Goal: Find specific page/section: Find specific page/section

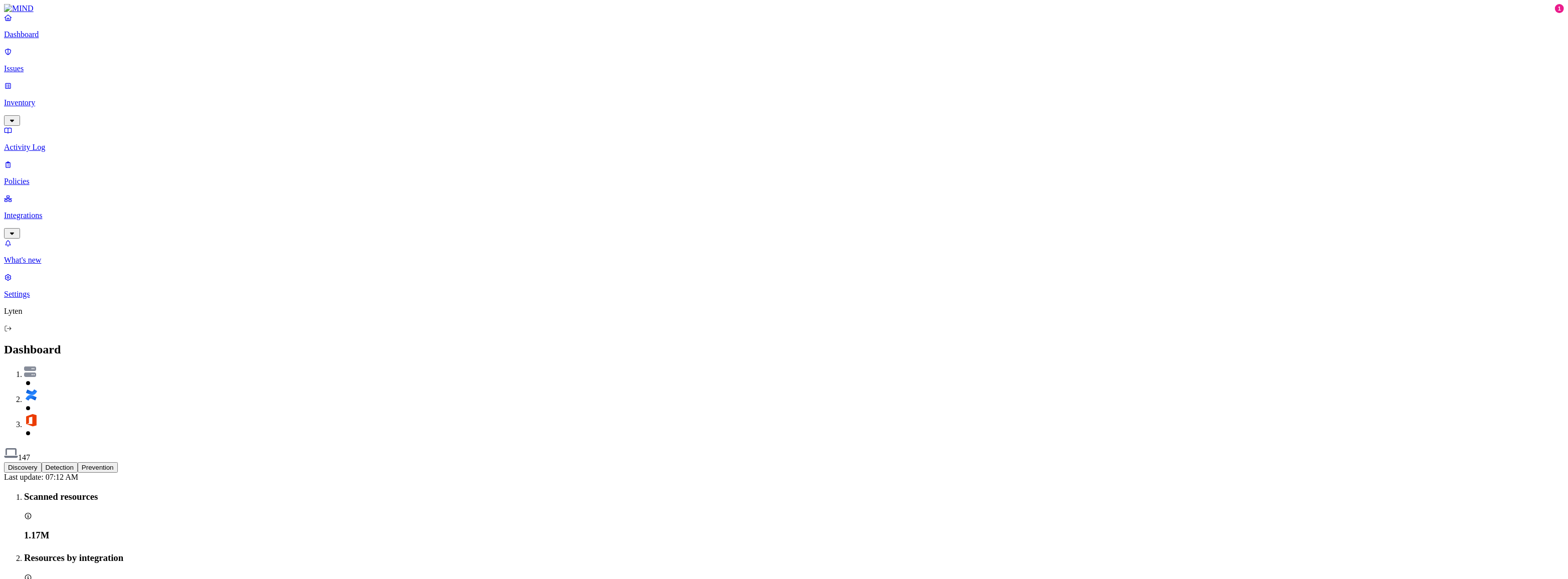
drag, startPoint x: 333, startPoint y: 461, endPoint x: 249, endPoint y: 312, distance: 171.0
click at [38, 98] on p "Inventory" at bounding box center [784, 103] width 1561 height 9
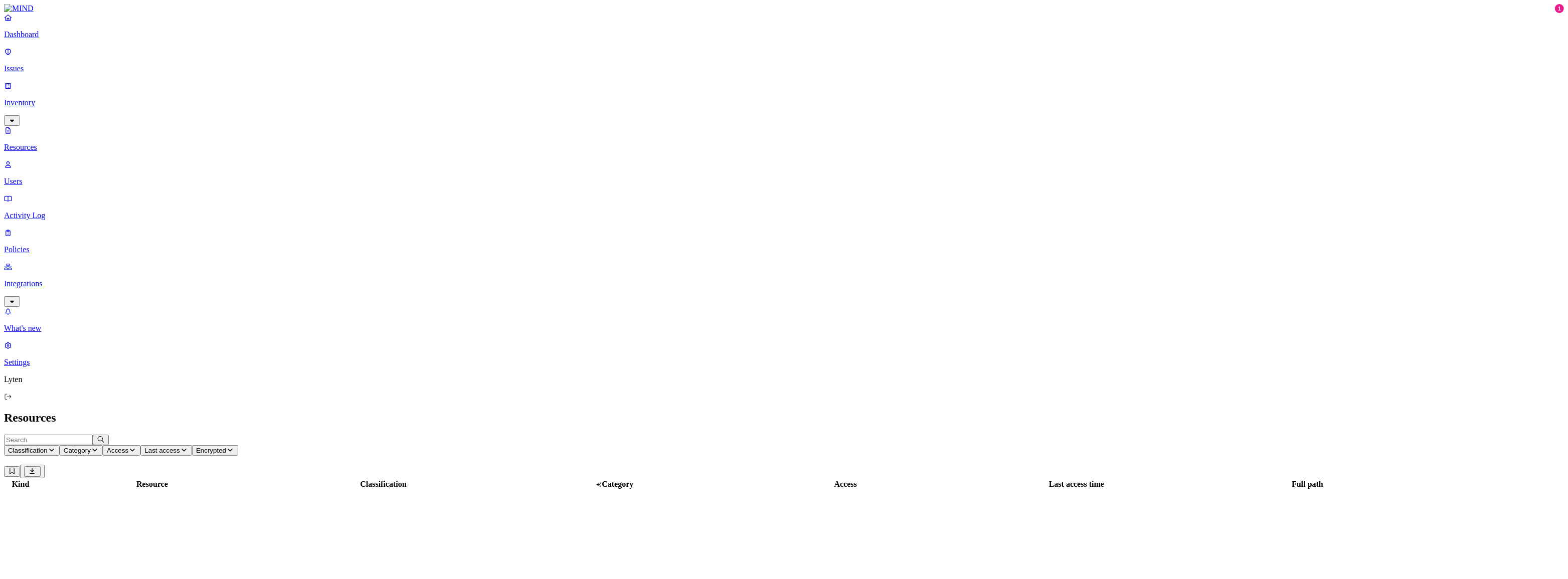
click at [43, 68] on link "Issues" at bounding box center [784, 60] width 1561 height 26
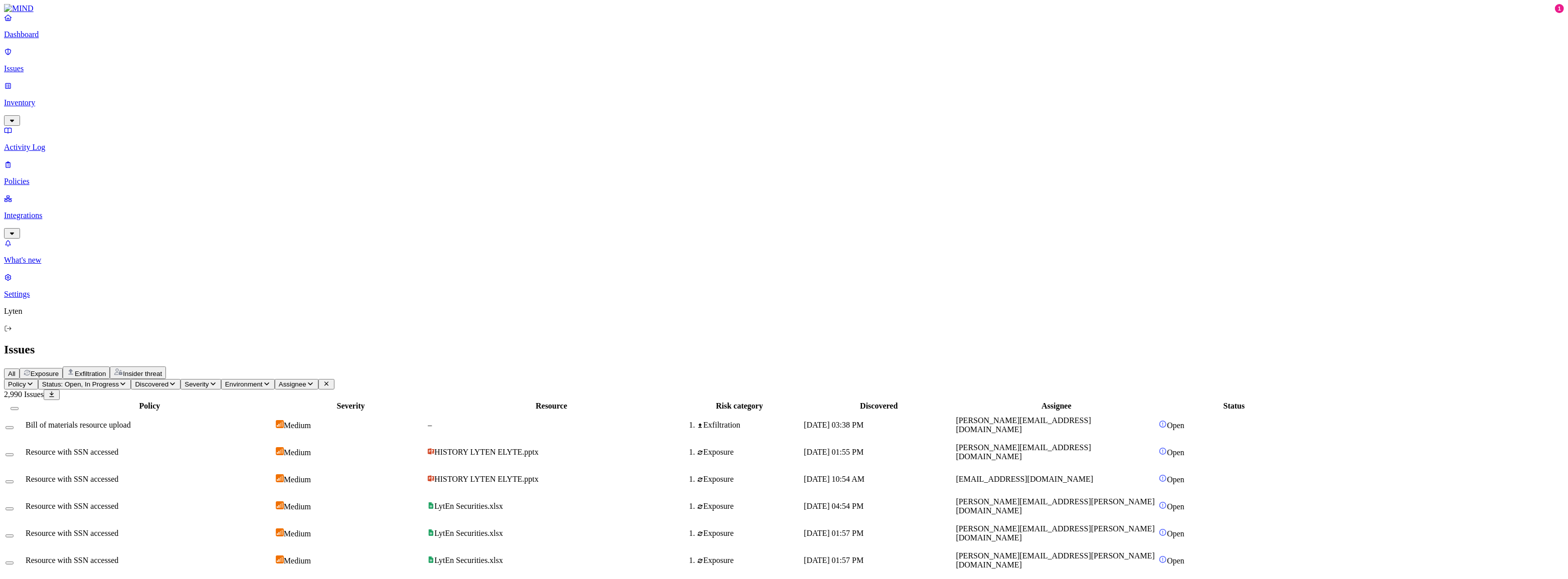
click at [51, 143] on p "Activity Log" at bounding box center [784, 148] width 1561 height 9
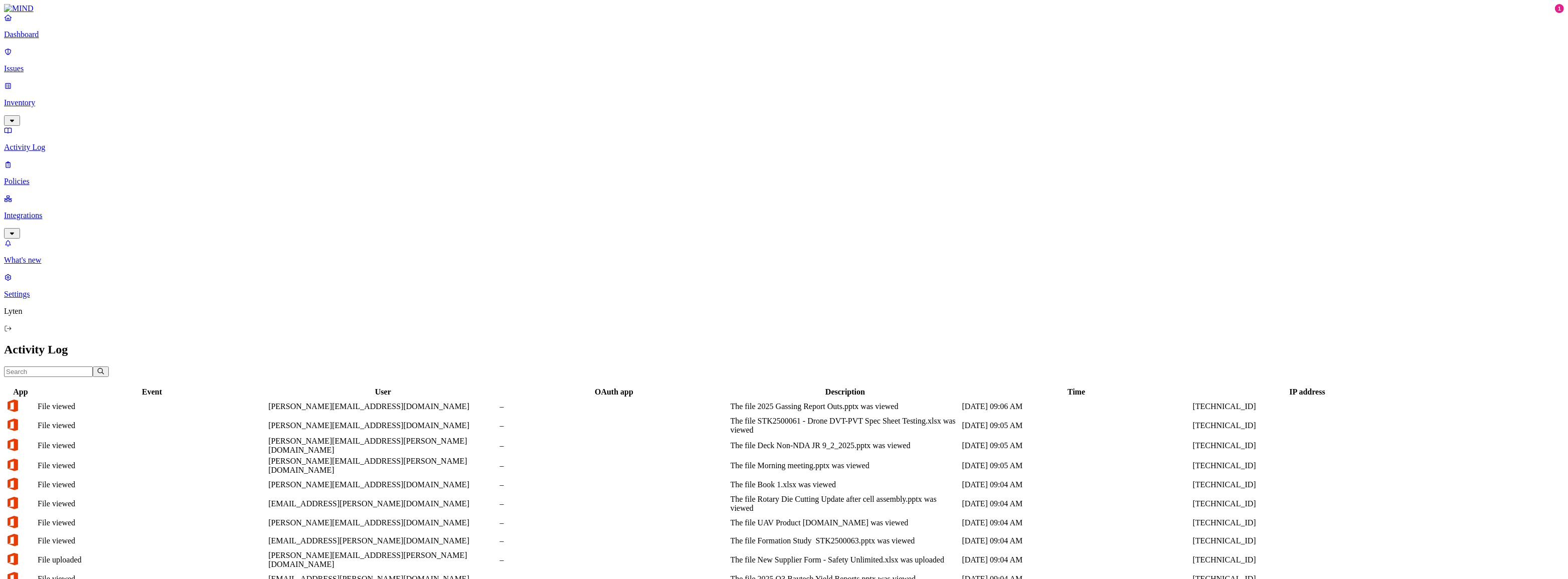
click at [67, 177] on p "Policies" at bounding box center [784, 181] width 1561 height 9
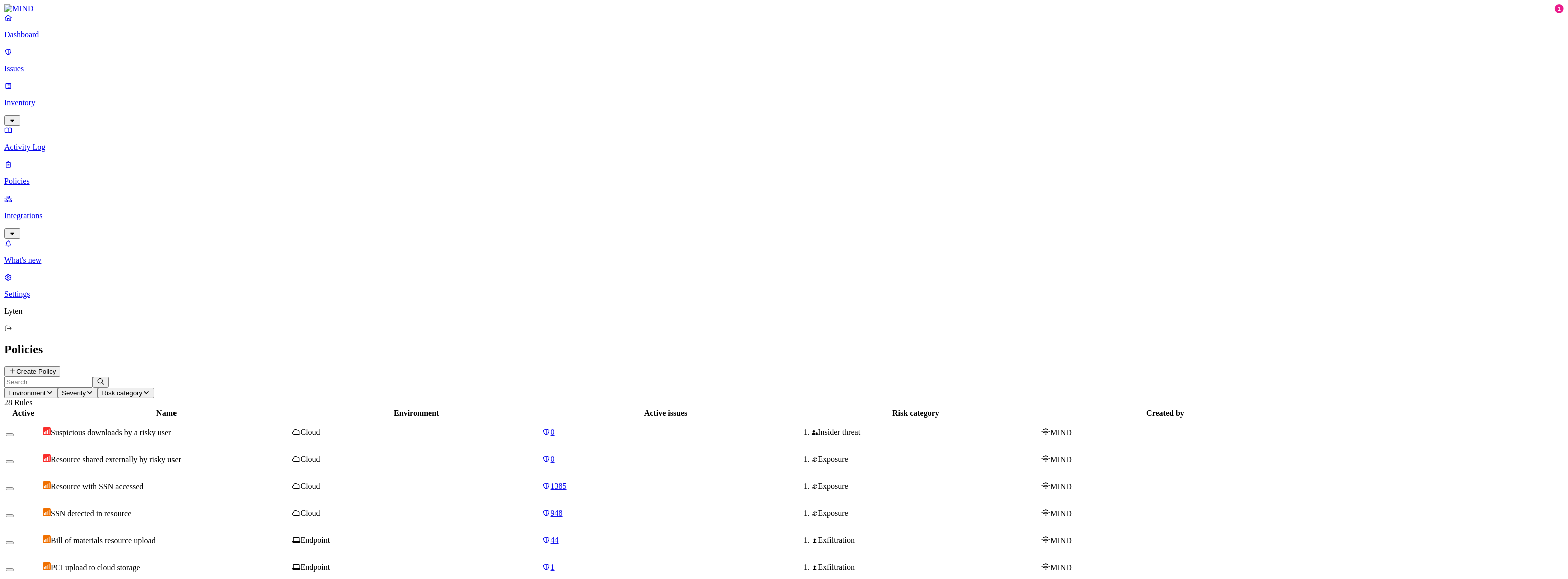
click at [54, 211] on p "Integrations" at bounding box center [784, 216] width 1561 height 9
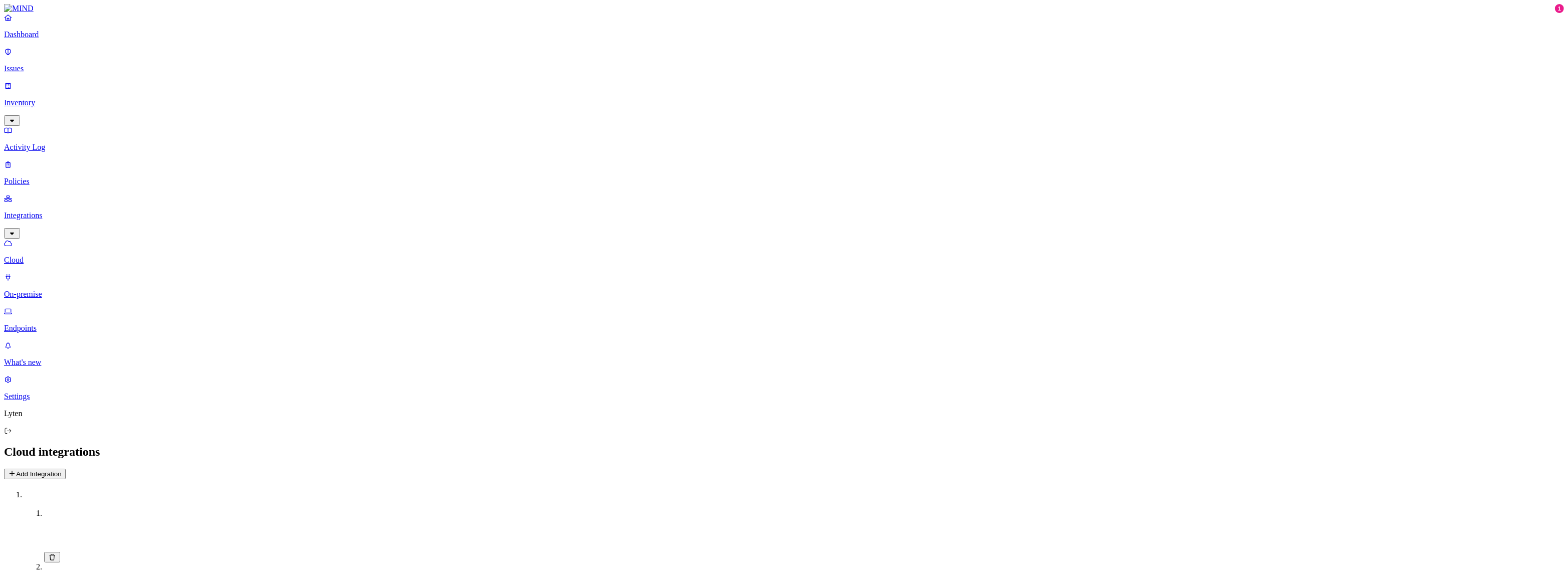
click at [44, 64] on p "Issues" at bounding box center [784, 69] width 1561 height 9
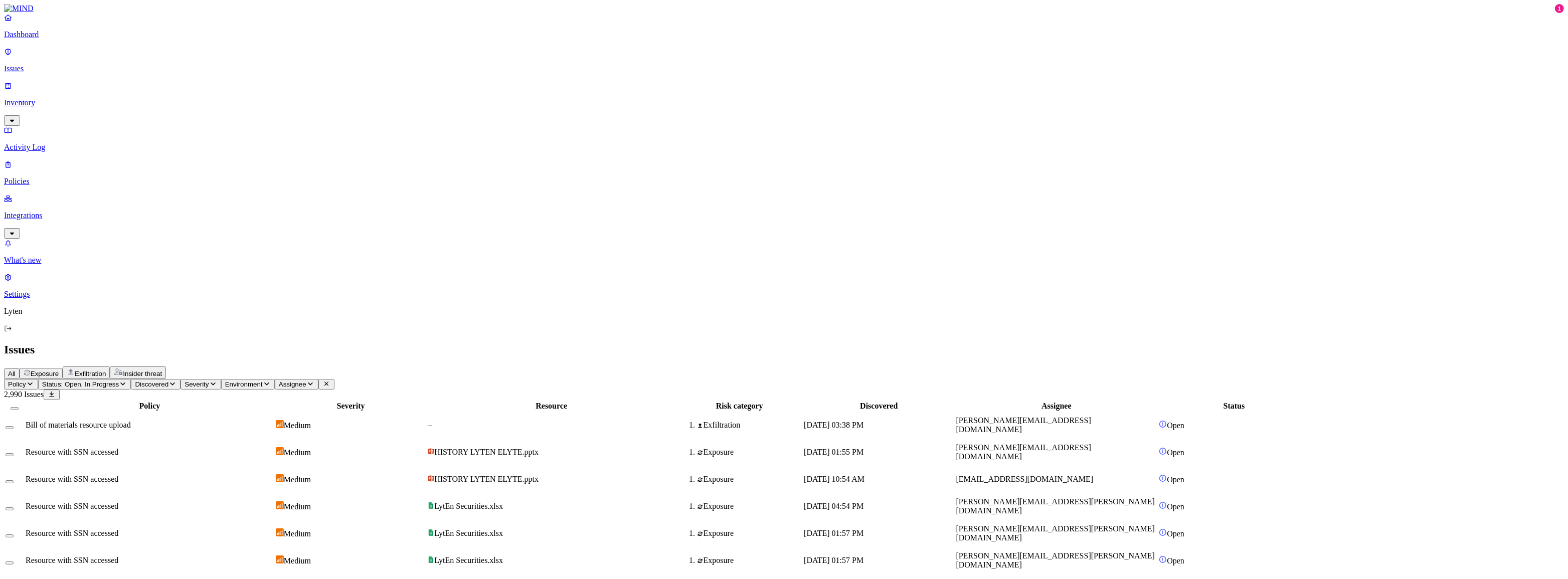
click at [39, 98] on p "Inventory" at bounding box center [784, 103] width 1561 height 9
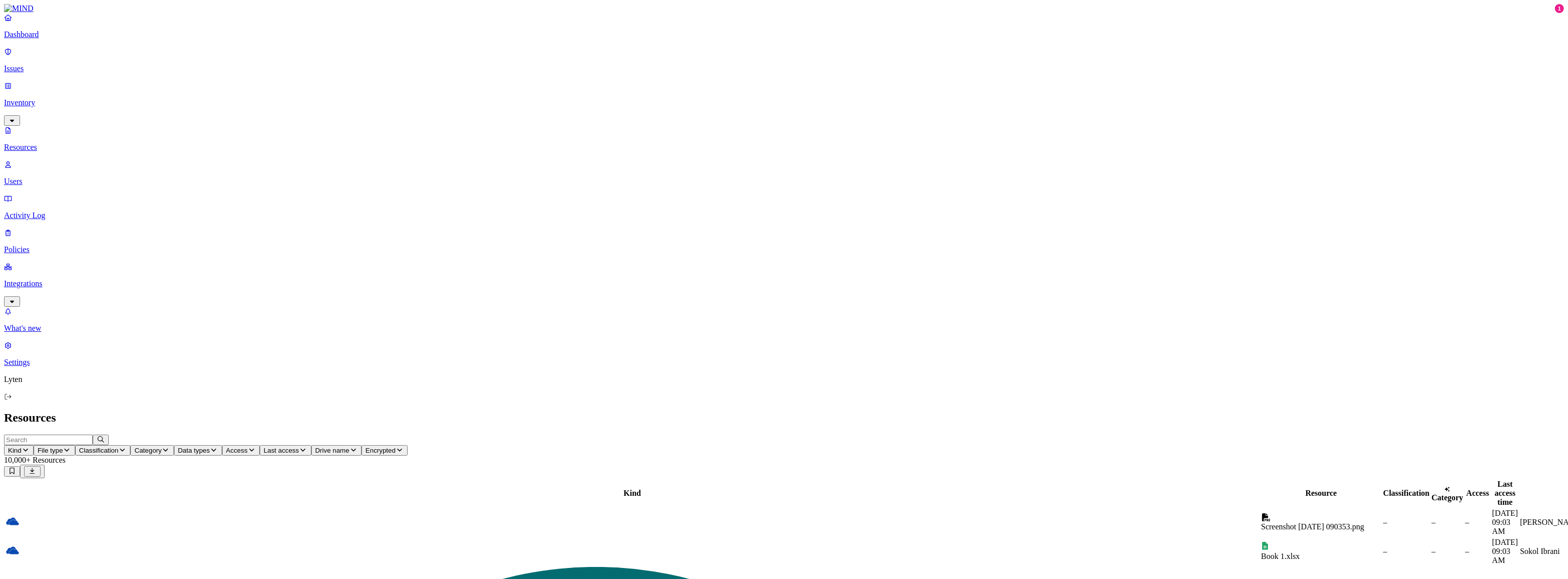
click at [48, 279] on p "Integrations" at bounding box center [784, 284] width 1561 height 9
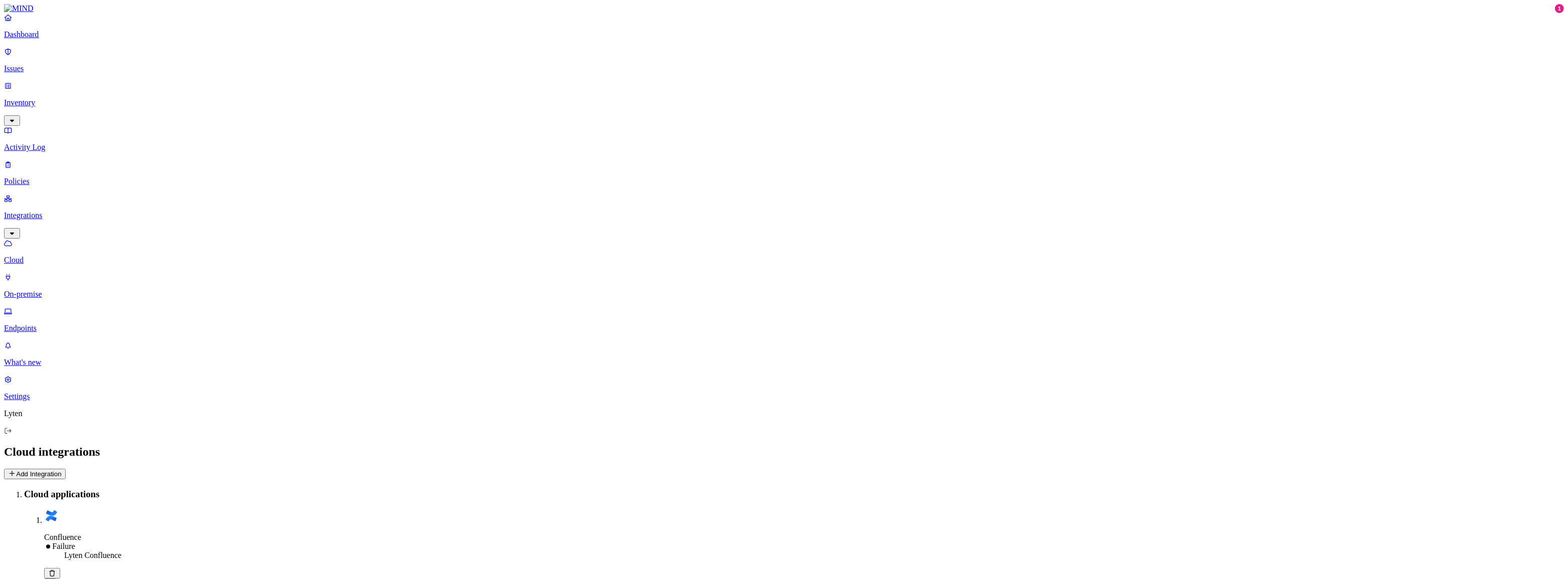
click at [63, 39] on p "Dashboard" at bounding box center [784, 34] width 1561 height 9
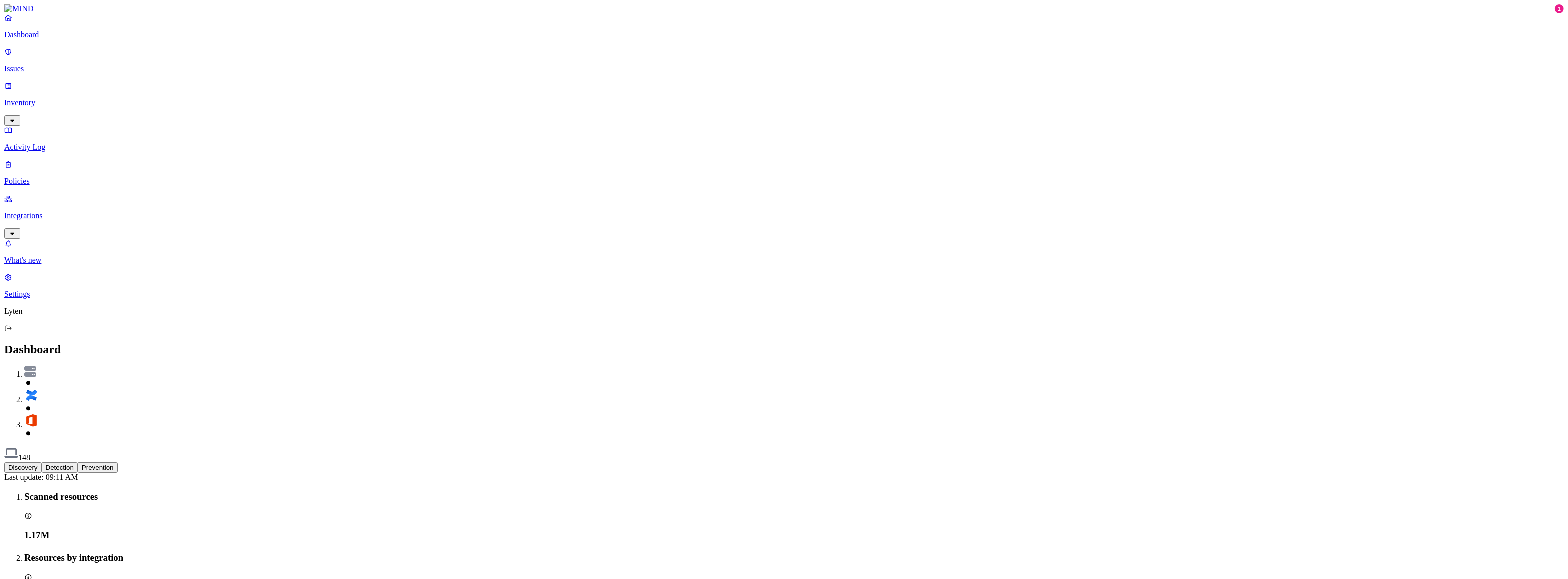
click at [49, 64] on p "Issues" at bounding box center [784, 69] width 1561 height 9
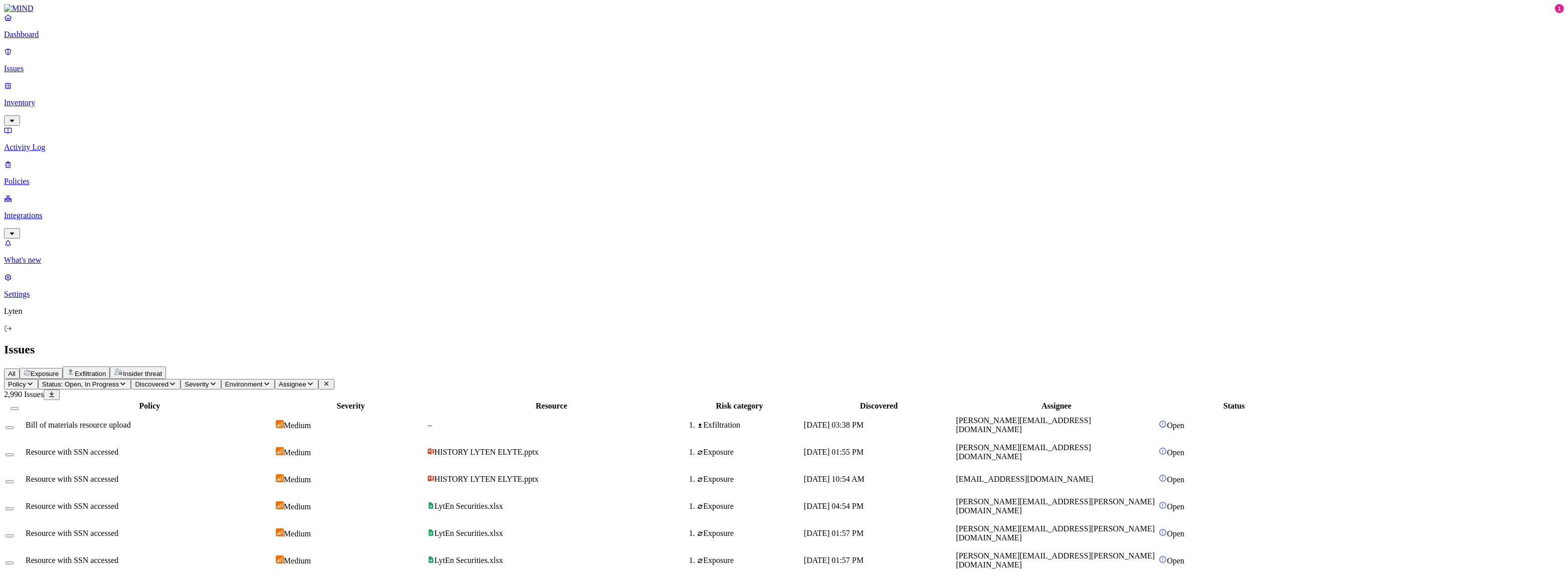
click at [55, 98] on p "Inventory" at bounding box center [784, 103] width 1561 height 9
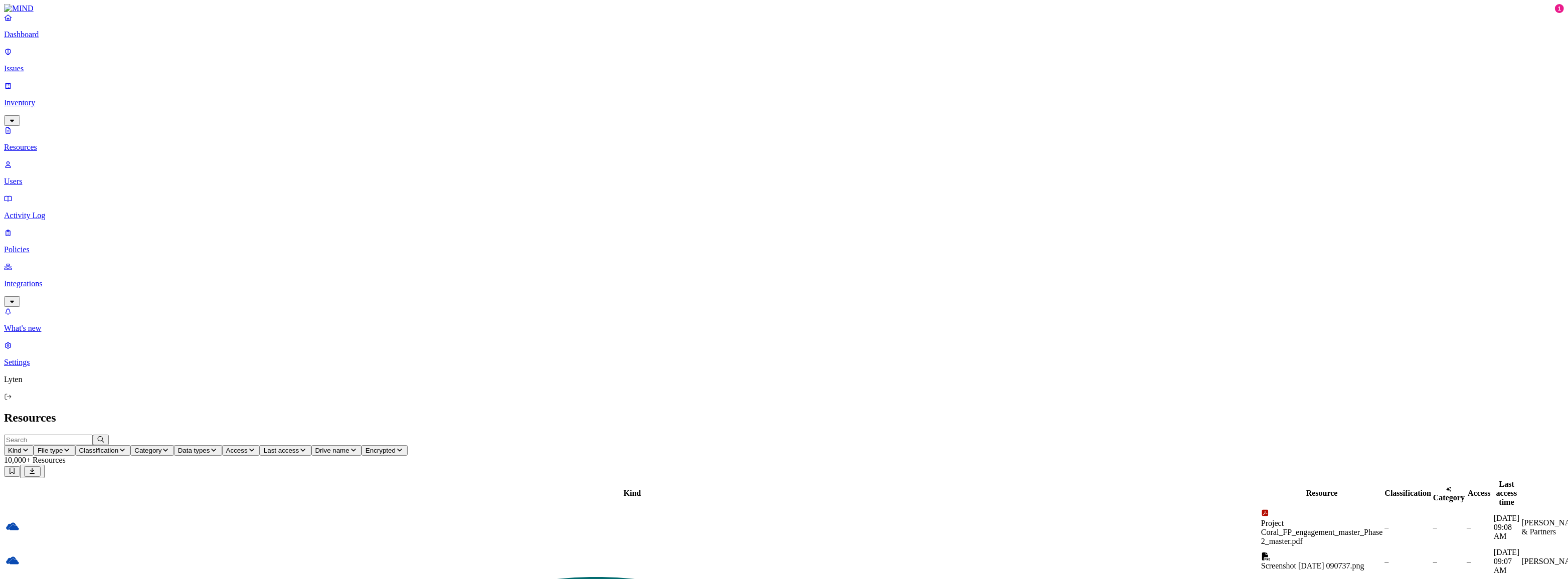
click at [50, 211] on p "Activity Log" at bounding box center [784, 216] width 1561 height 9
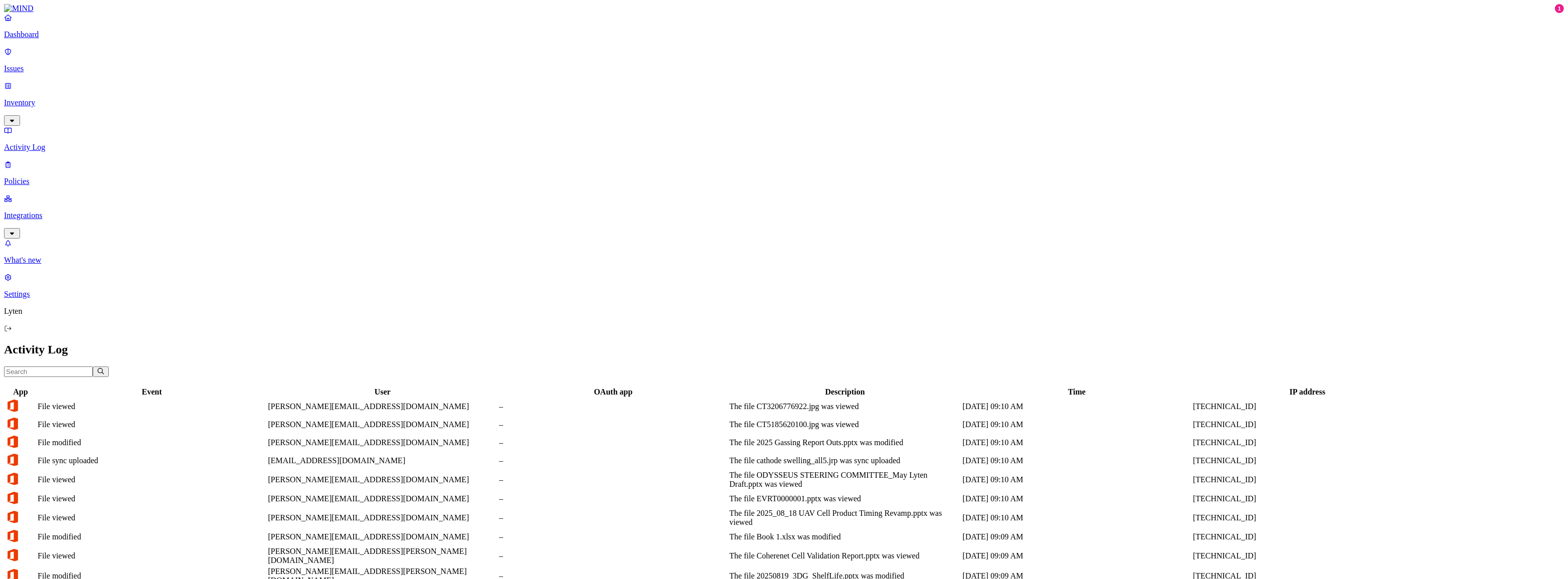
click at [93, 366] on input "text" at bounding box center [48, 372] width 88 height 10
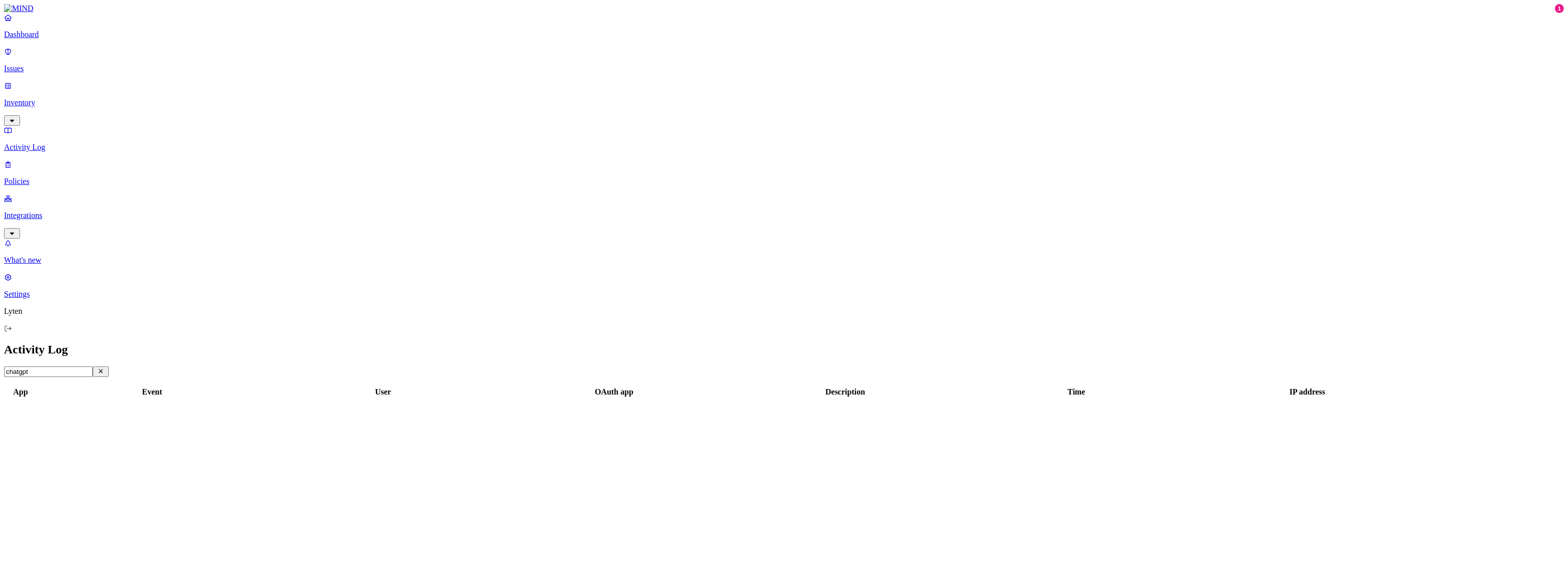
type input "chatgpt"
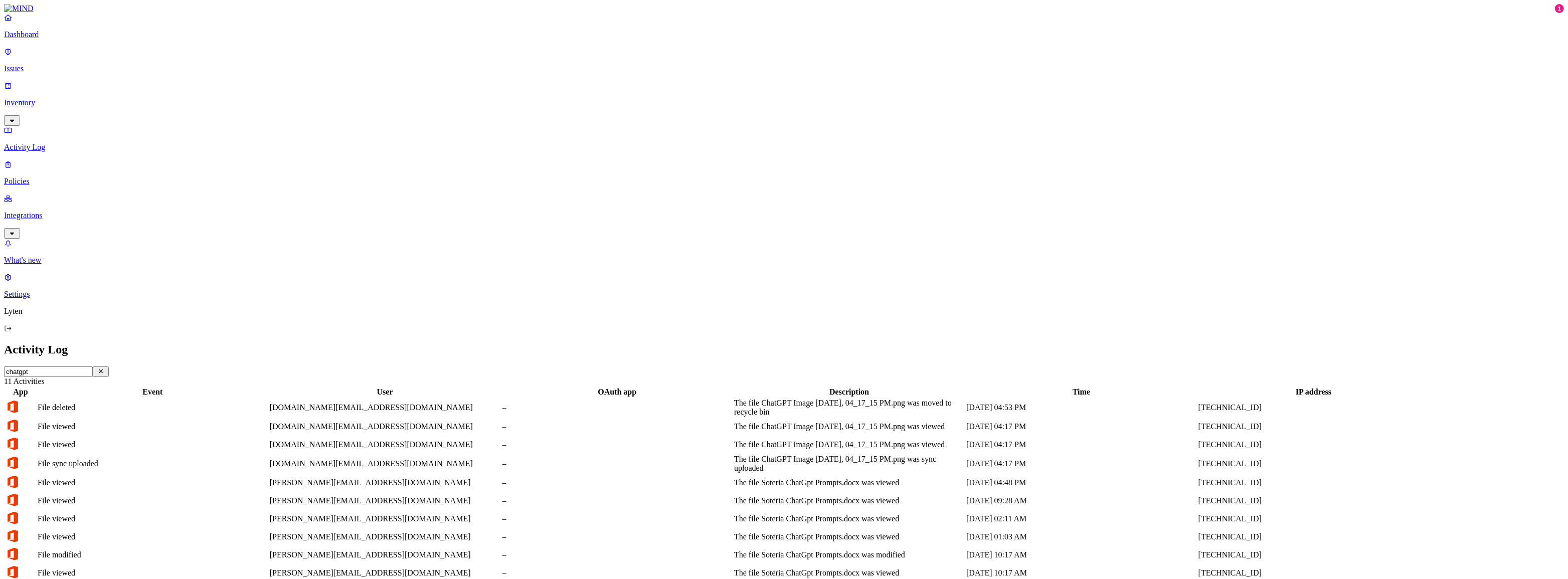
click at [539, 386] on div "App Event User OAuth app Description Time IP address File deleted [DOMAIN_NAME]…" at bounding box center [784, 494] width 1561 height 215
